Goal: Navigation & Orientation: Find specific page/section

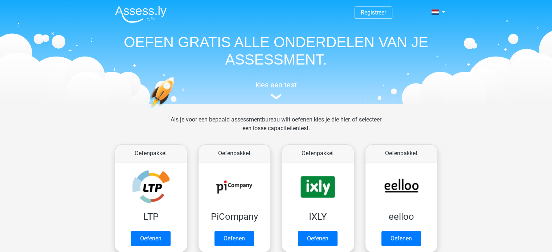
click at [147, 9] on img at bounding box center [141, 14] width 52 height 17
click at [443, 11] on link at bounding box center [436, 12] width 15 height 9
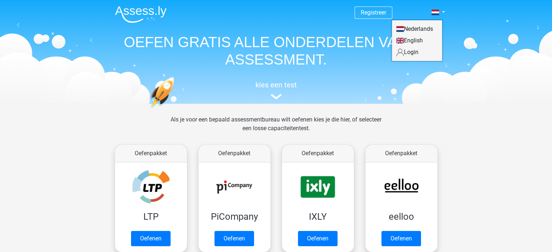
click at [422, 32] on link "Nederlands" at bounding box center [417, 29] width 50 height 12
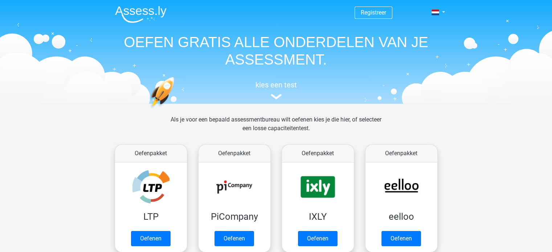
click at [146, 9] on img at bounding box center [141, 14] width 52 height 17
